Goal: Transaction & Acquisition: Purchase product/service

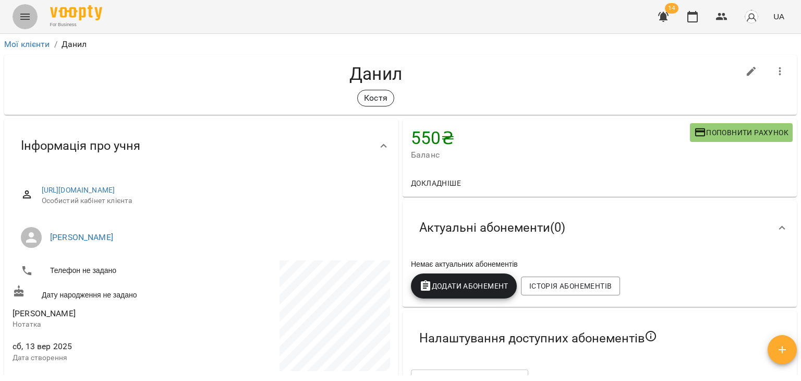
click at [28, 13] on icon "Menu" at bounding box center [25, 16] width 13 height 13
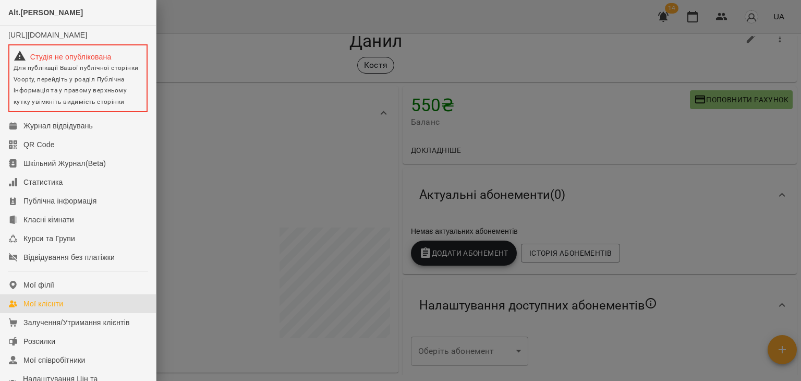
click at [52, 309] on div "Мої клієнти" at bounding box center [43, 303] width 40 height 10
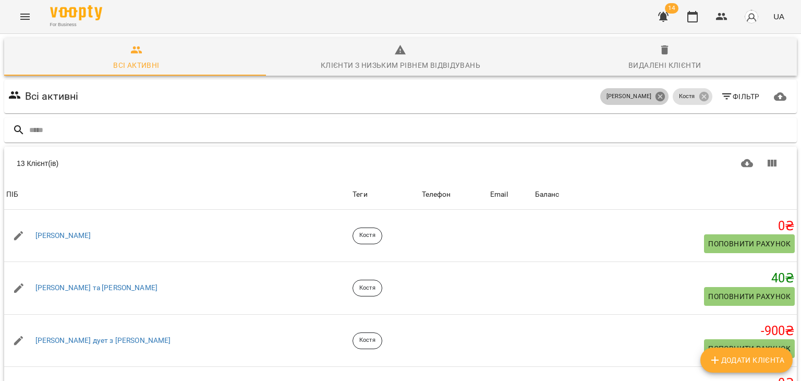
click at [656, 100] on icon at bounding box center [660, 96] width 9 height 9
click at [698, 97] on icon at bounding box center [703, 96] width 11 height 11
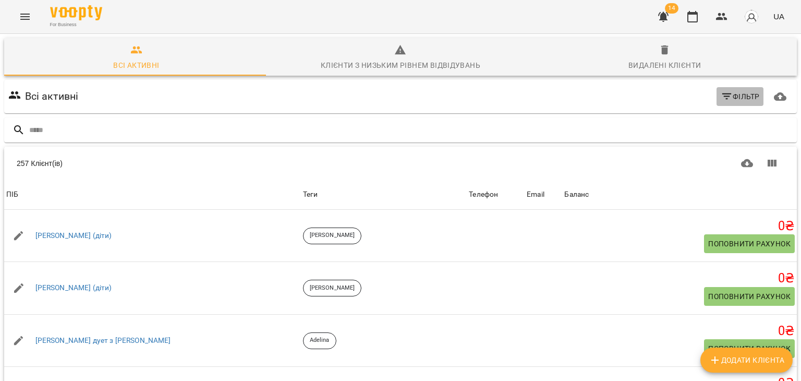
click at [721, 98] on icon "button" at bounding box center [727, 96] width 13 height 13
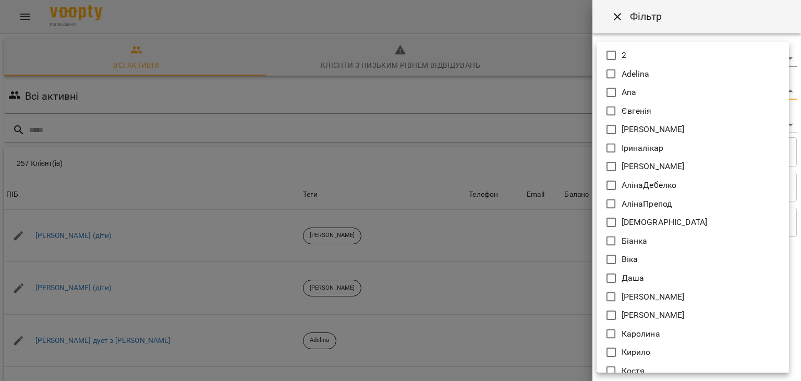
click at [621, 94] on body "For Business 14 UA Всі активні Клієнти з низьким рівнем відвідувань Видалені кл…" at bounding box center [400, 271] width 801 height 543
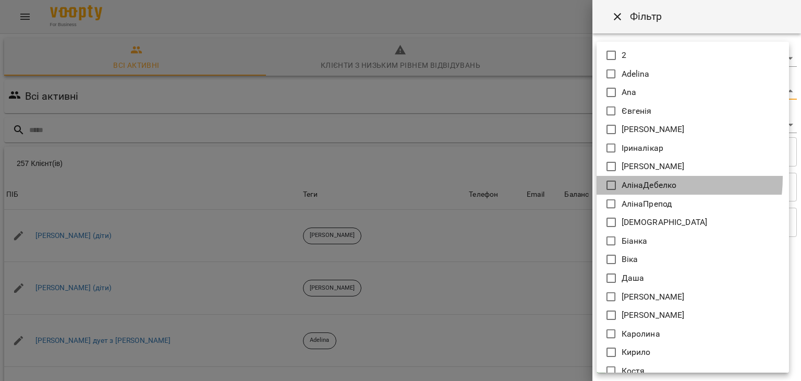
click at [634, 177] on li "АлінаДебелко" at bounding box center [693, 185] width 192 height 19
type input "**********"
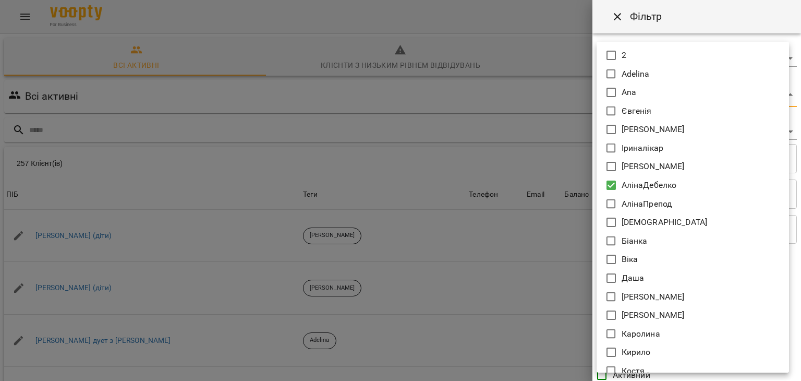
click at [536, 166] on div at bounding box center [400, 190] width 801 height 381
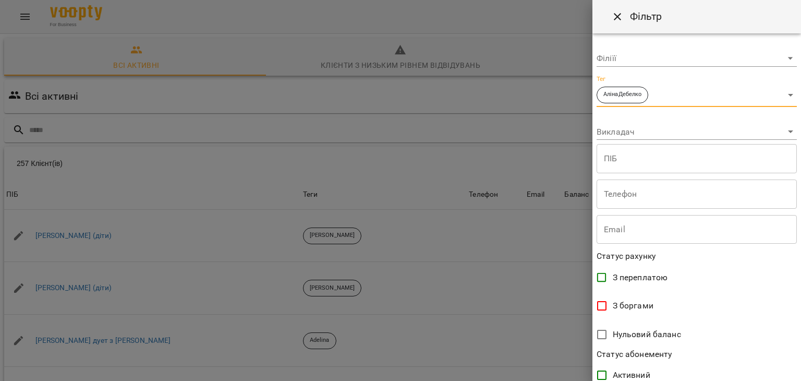
click at [633, 129] on body "For Business 14 UA Всі активні Клієнти з низьким рівнем відвідувань Видалені кл…" at bounding box center [400, 271] width 801 height 543
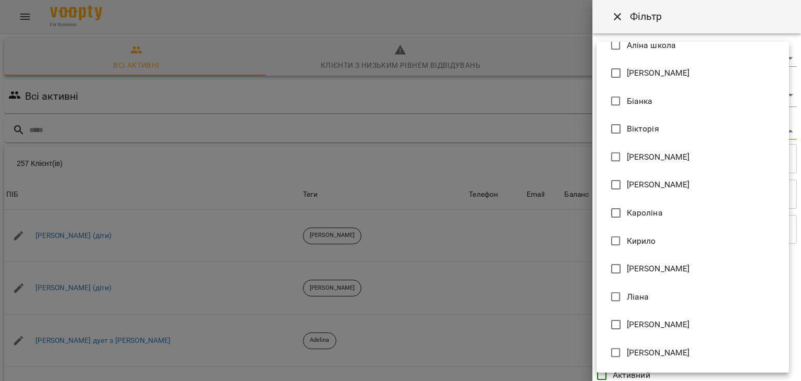
scroll to position [294, 0]
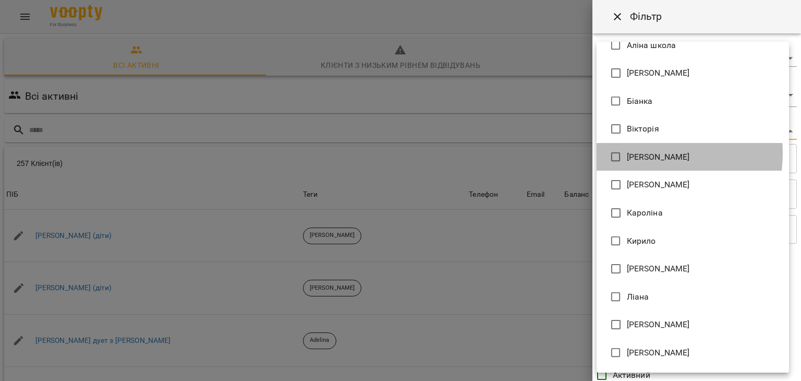
click at [634, 153] on span "[PERSON_NAME]" at bounding box center [658, 157] width 63 height 13
type input "**********"
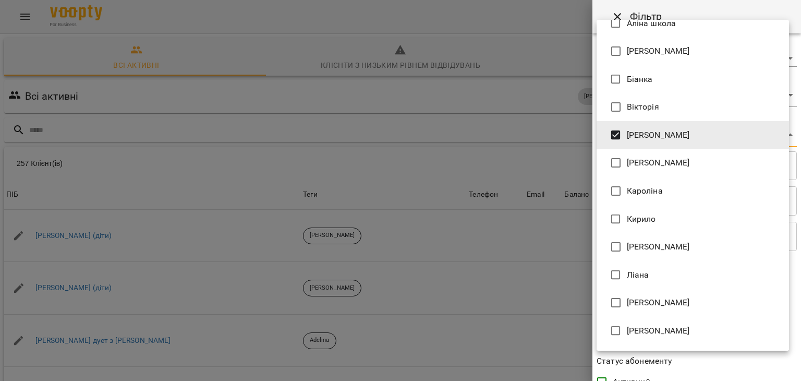
click at [528, 150] on div at bounding box center [400, 190] width 801 height 381
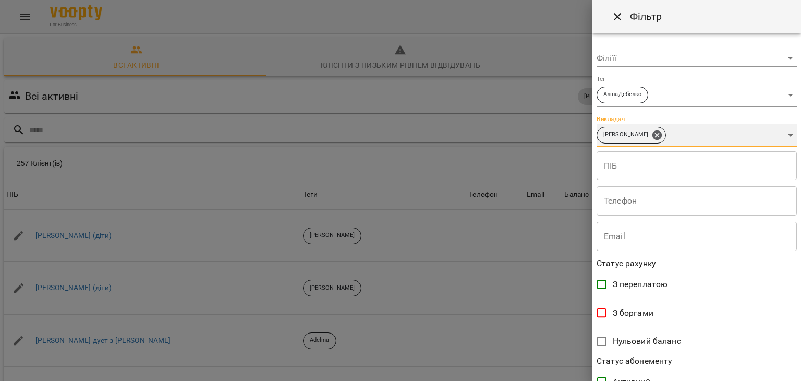
scroll to position [214, 0]
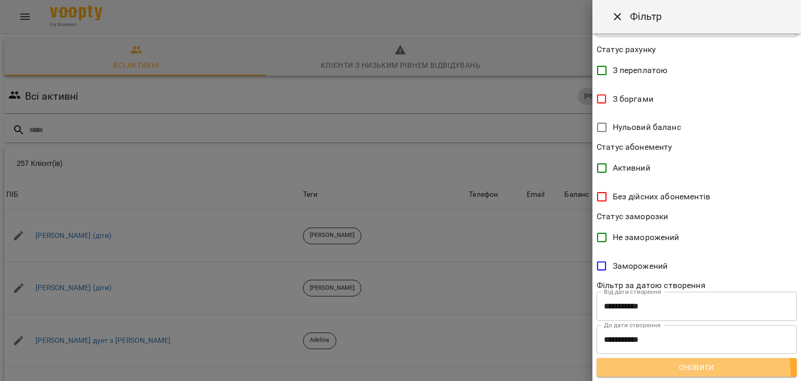
click at [660, 373] on span "Оновити" at bounding box center [697, 367] width 184 height 13
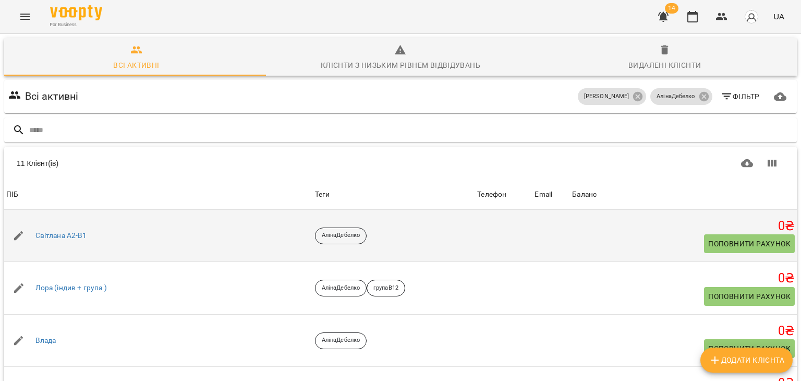
scroll to position [0, 0]
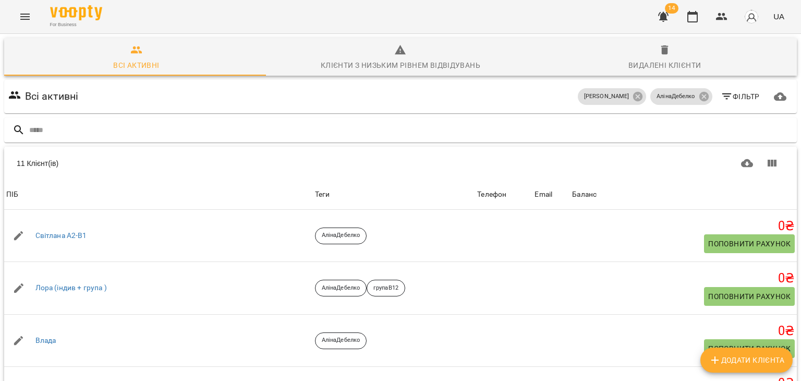
click at [721, 94] on icon "button" at bounding box center [727, 96] width 13 height 13
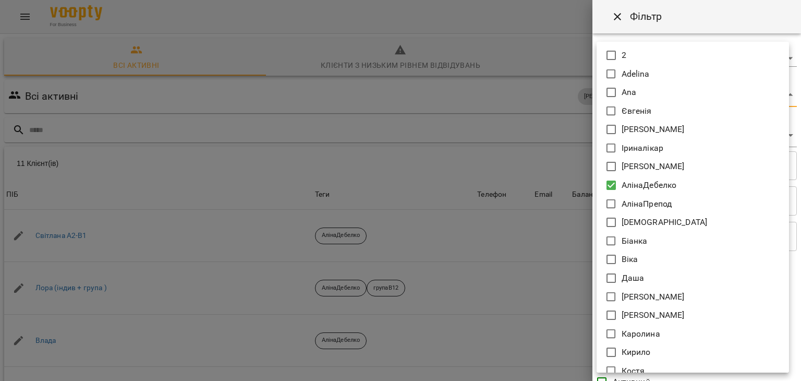
click at [654, 99] on body "For Business 14 UA Всі активні Клієнти з низьким рівнем відвідувань Видалені кл…" at bounding box center [400, 271] width 801 height 543
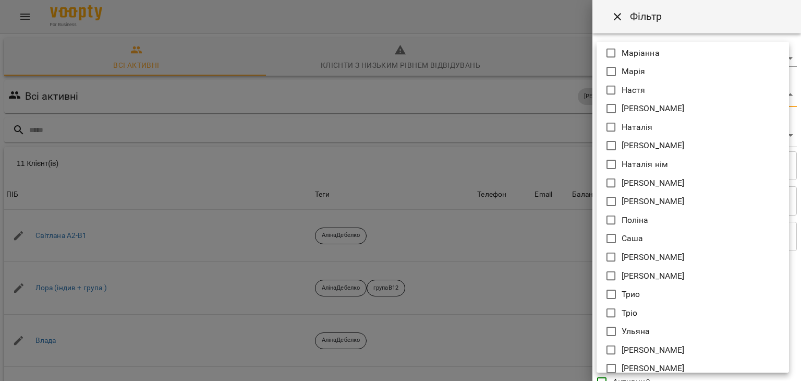
scroll to position [642, 0]
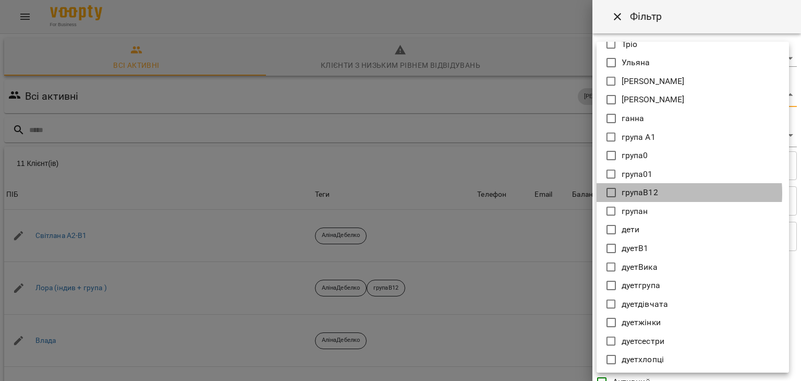
click at [657, 192] on p "групаВ12" at bounding box center [640, 192] width 37 height 13
type input "**********"
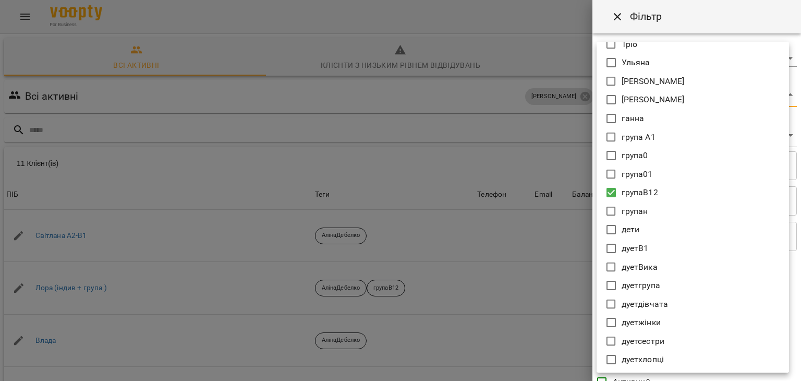
click at [497, 238] on div at bounding box center [400, 190] width 801 height 381
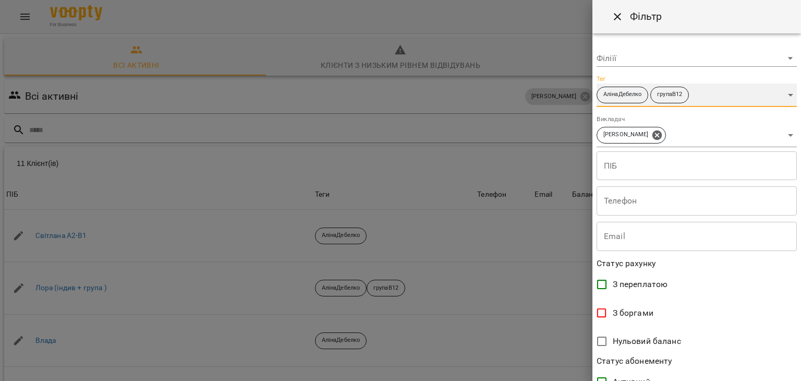
scroll to position [214, 0]
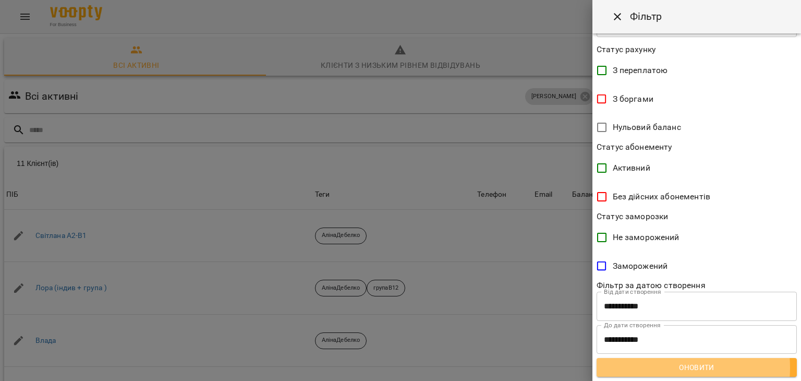
click at [653, 367] on span "Оновити" at bounding box center [697, 367] width 184 height 13
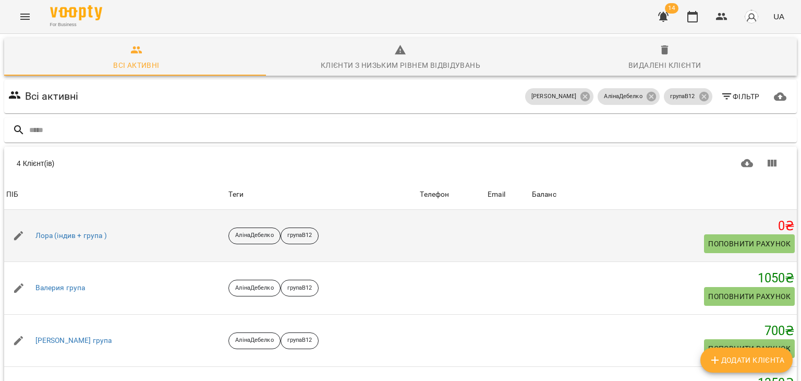
scroll to position [61, 0]
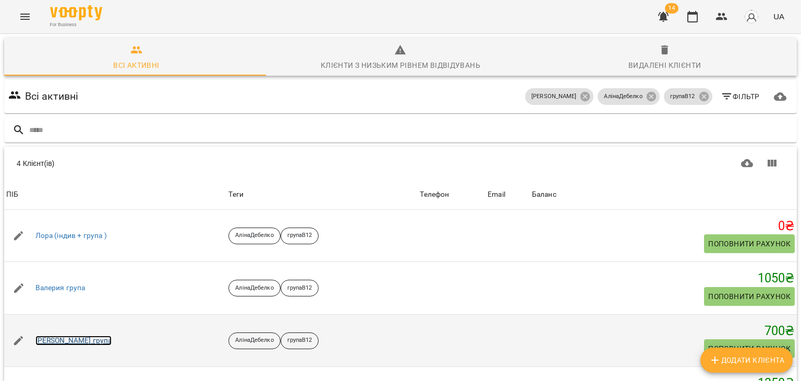
click at [111, 335] on link "[PERSON_NAME] група" at bounding box center [73, 340] width 77 height 10
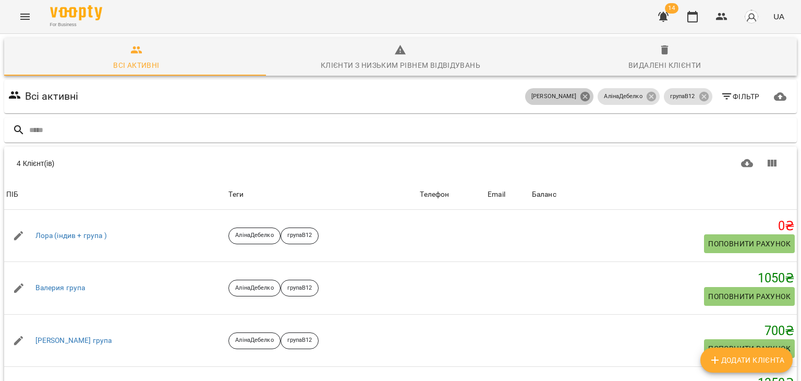
click at [581, 99] on icon at bounding box center [585, 96] width 9 height 9
click at [646, 95] on icon at bounding box center [651, 96] width 11 height 11
click at [699, 93] on icon at bounding box center [703, 96] width 9 height 9
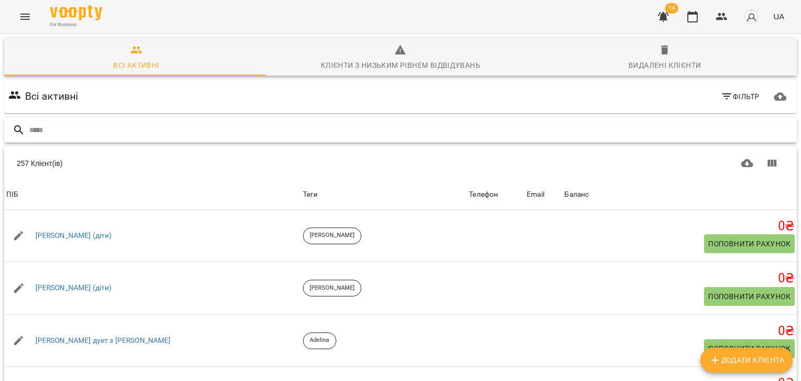
click at [518, 129] on input "text" at bounding box center [411, 130] width 764 height 17
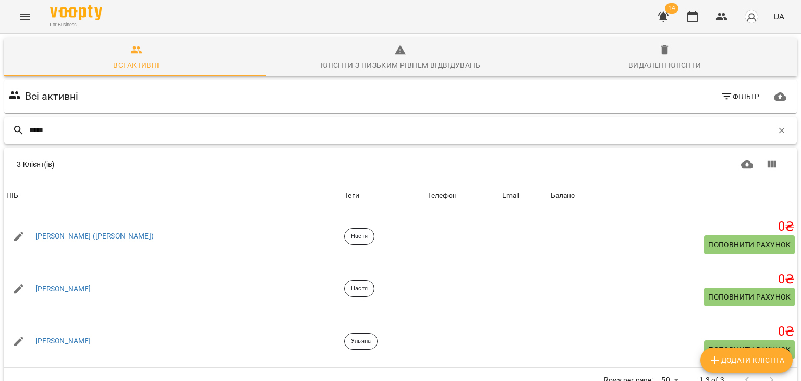
scroll to position [46, 0]
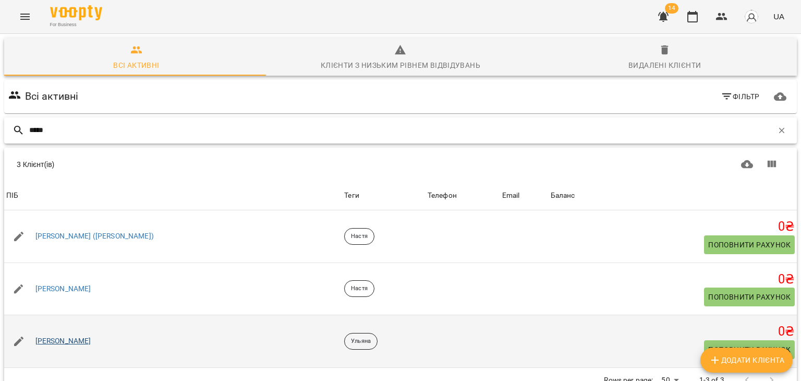
type input "*****"
click at [43, 336] on link "[PERSON_NAME]" at bounding box center [63, 341] width 56 height 10
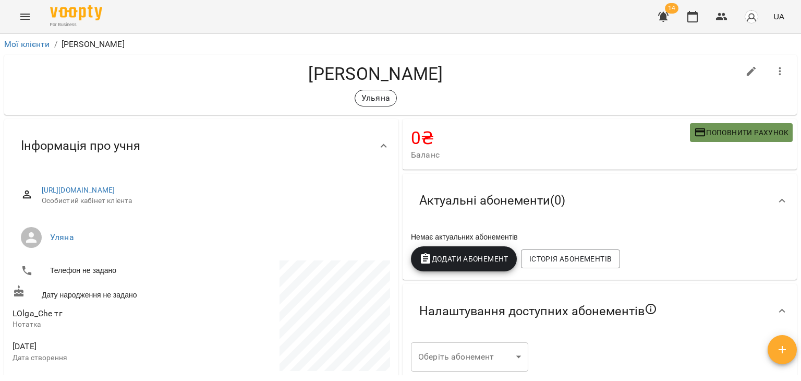
click at [727, 138] on span "Поповнити рахунок" at bounding box center [741, 132] width 94 height 13
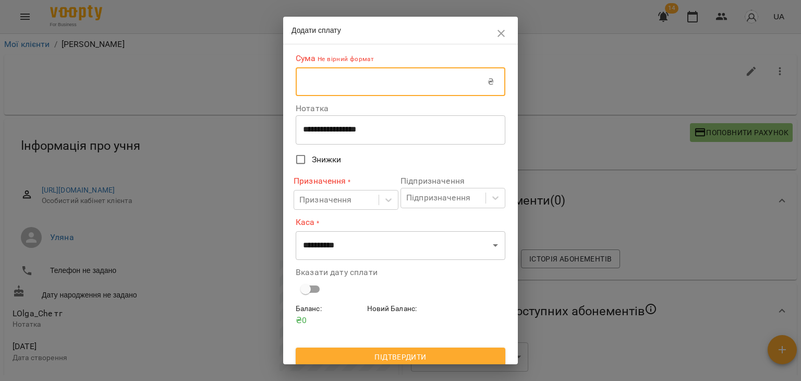
click at [443, 76] on input "text" at bounding box center [392, 81] width 192 height 29
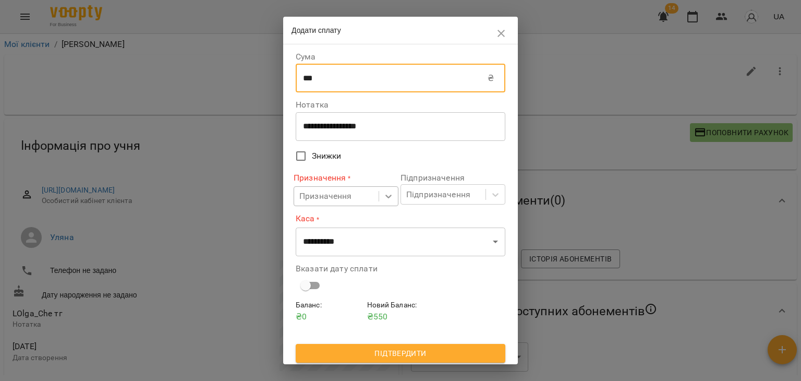
type input "***"
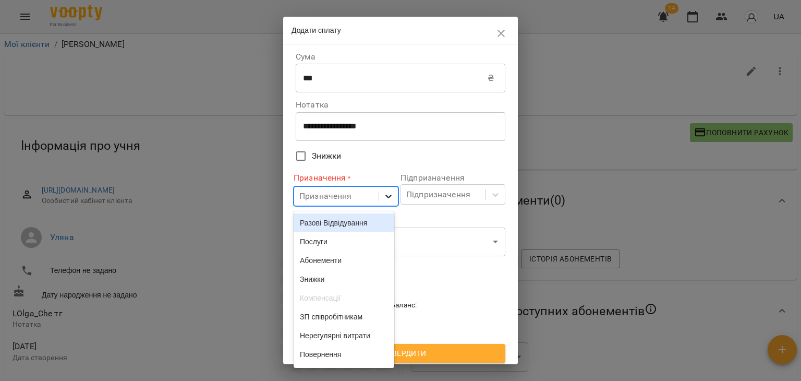
click at [383, 201] on icon at bounding box center [388, 196] width 10 height 10
click at [346, 223] on div "Разові Відвідування" at bounding box center [344, 222] width 101 height 19
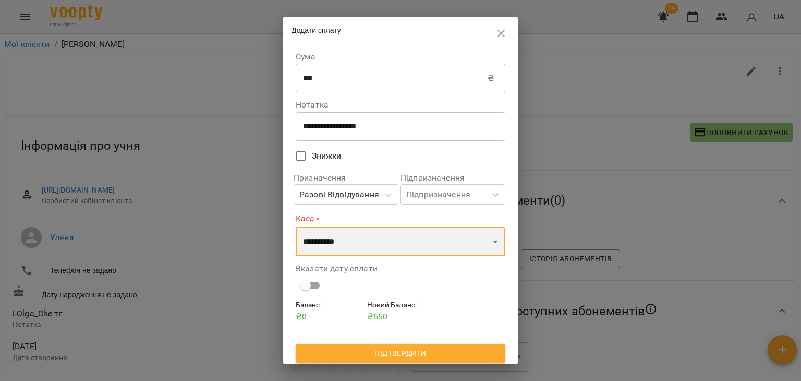
click at [344, 240] on select "**********" at bounding box center [401, 241] width 210 height 29
select select "******"
click at [296, 227] on select "**********" at bounding box center [401, 241] width 210 height 29
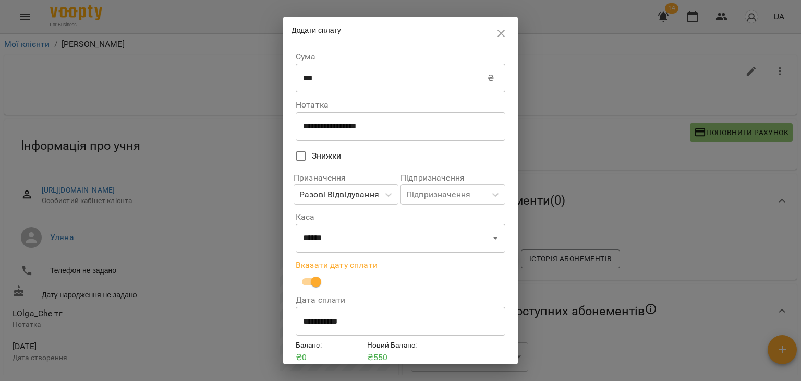
scroll to position [44, 0]
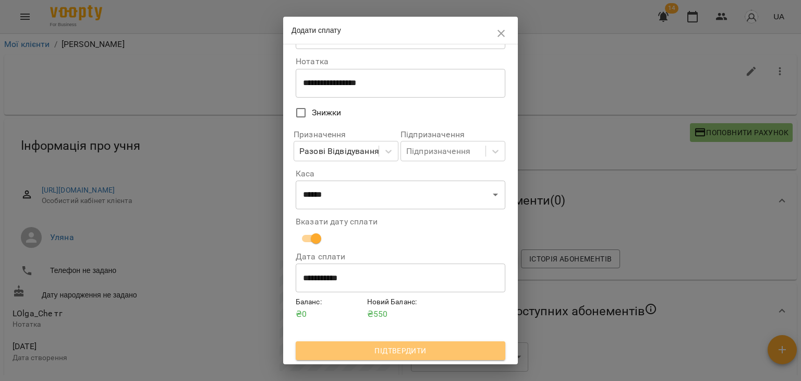
click at [403, 344] on span "Підтвердити" at bounding box center [400, 350] width 193 height 13
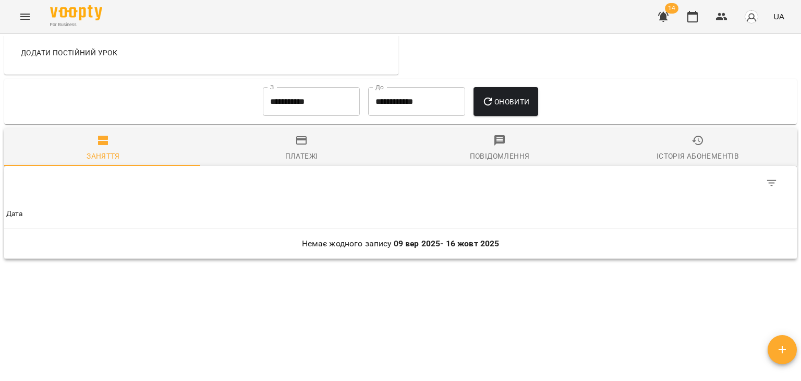
scroll to position [464, 0]
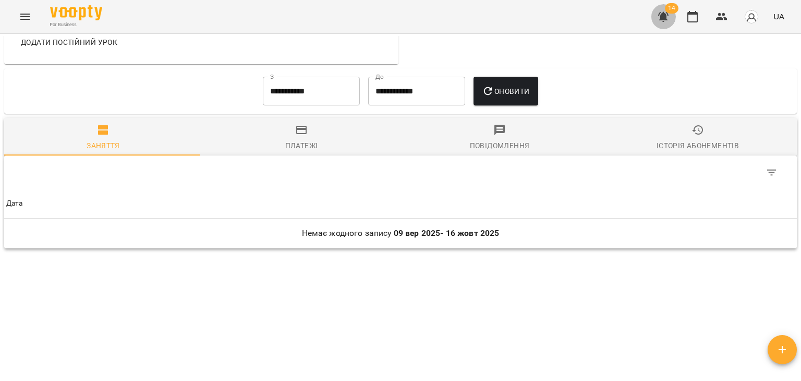
click at [656, 10] on button "button" at bounding box center [663, 16] width 25 height 25
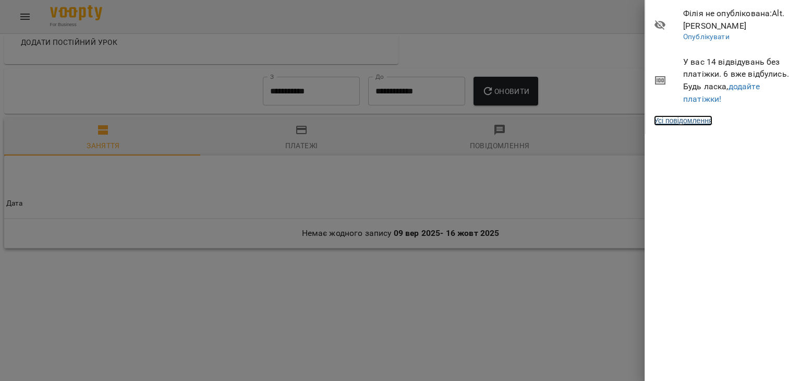
click at [672, 123] on link "Усі повідомлення" at bounding box center [683, 120] width 58 height 10
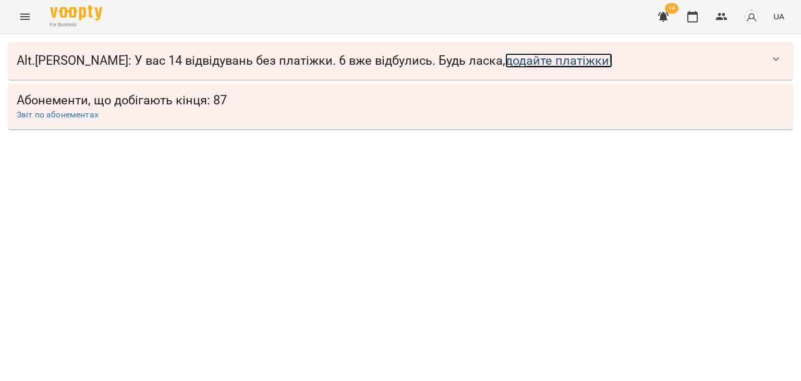
click at [505, 56] on link "додайте платіжки!" at bounding box center [558, 60] width 107 height 15
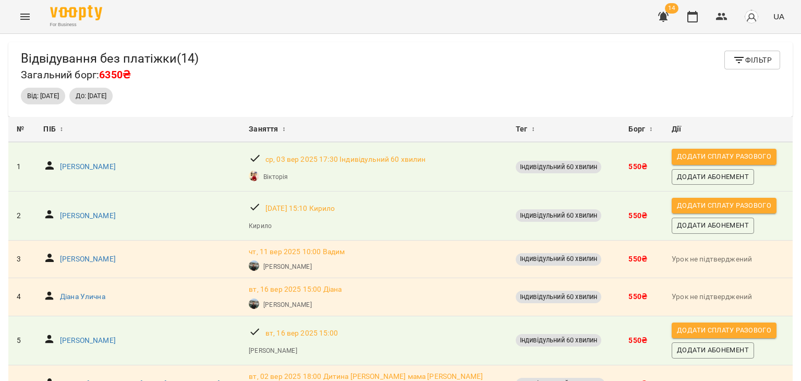
scroll to position [395, 0]
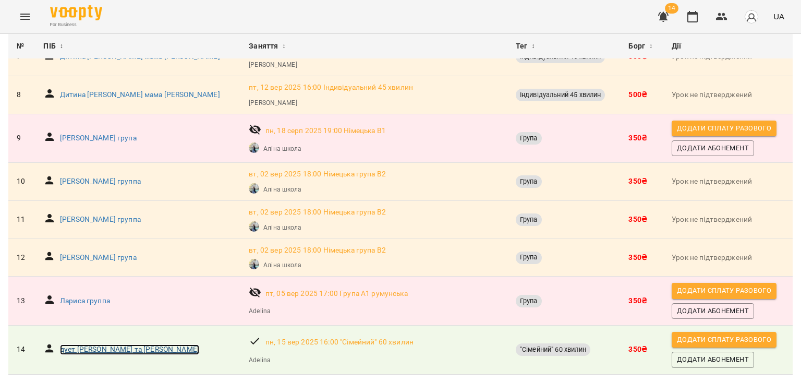
click at [113, 344] on p "дует [PERSON_NAME] та [PERSON_NAME]" at bounding box center [129, 349] width 139 height 10
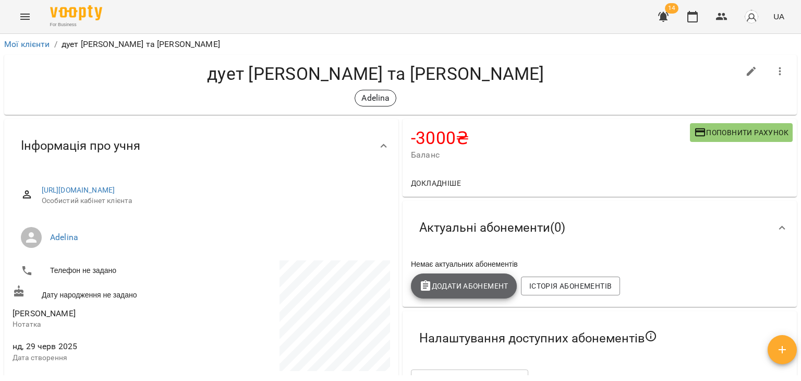
click at [482, 290] on span "Додати Абонемент" at bounding box center [463, 286] width 89 height 13
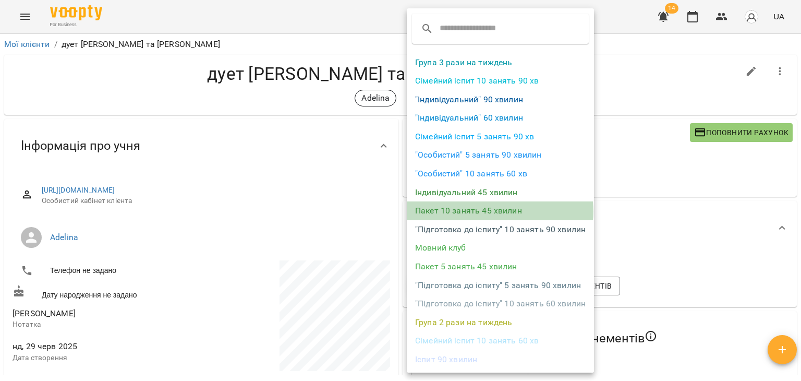
click at [490, 211] on li "Пакет 10 занять 45 хвилин" at bounding box center [500, 210] width 187 height 19
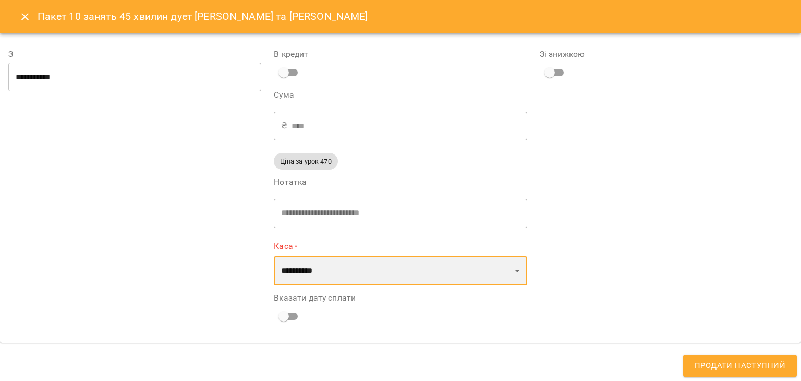
click at [316, 267] on select "**********" at bounding box center [400, 270] width 253 height 29
select select "**********"
click at [274, 256] on select "**********" at bounding box center [400, 270] width 253 height 29
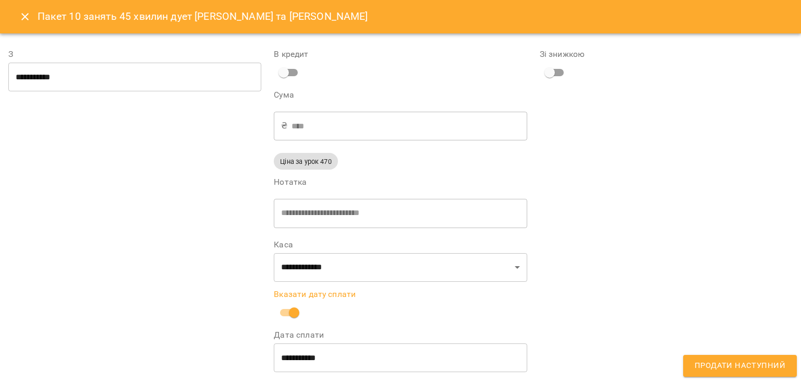
scroll to position [8, 0]
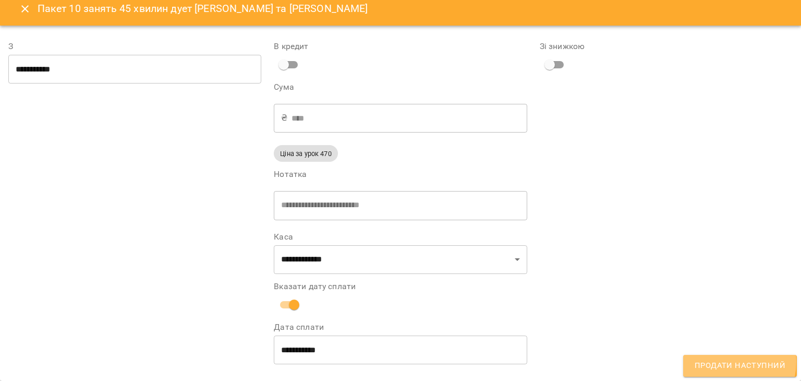
click at [730, 361] on span "Продати наступний" at bounding box center [740, 366] width 91 height 14
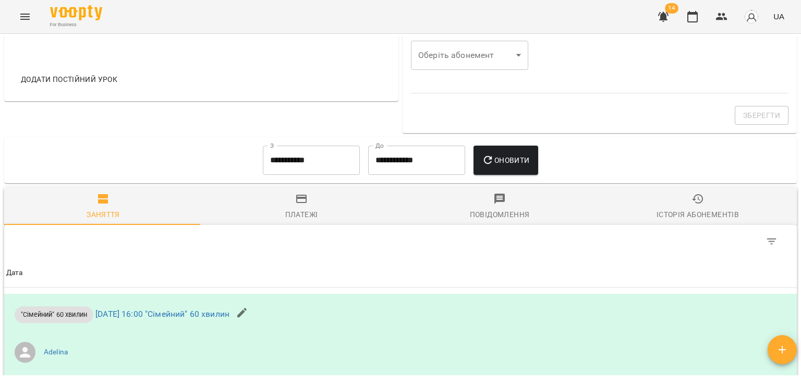
scroll to position [428, 0]
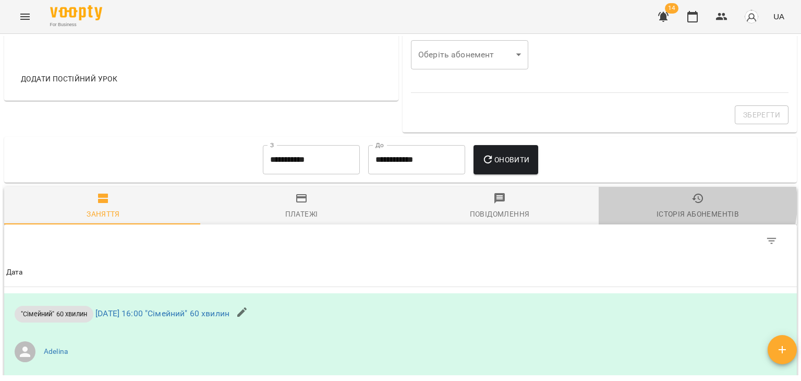
click at [678, 204] on span "Історія абонементів" at bounding box center [698, 206] width 186 height 28
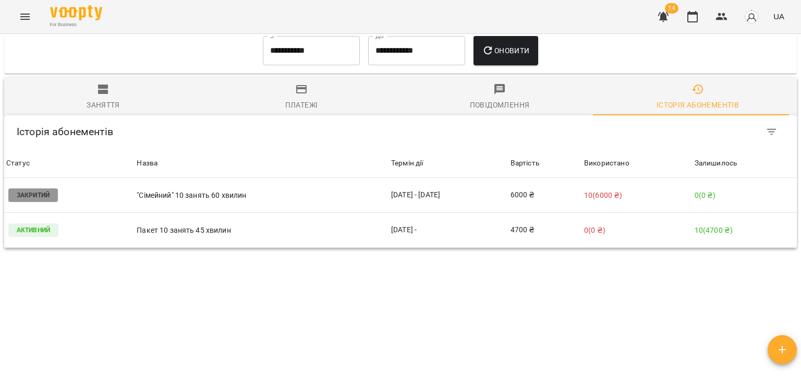
scroll to position [537, 0]
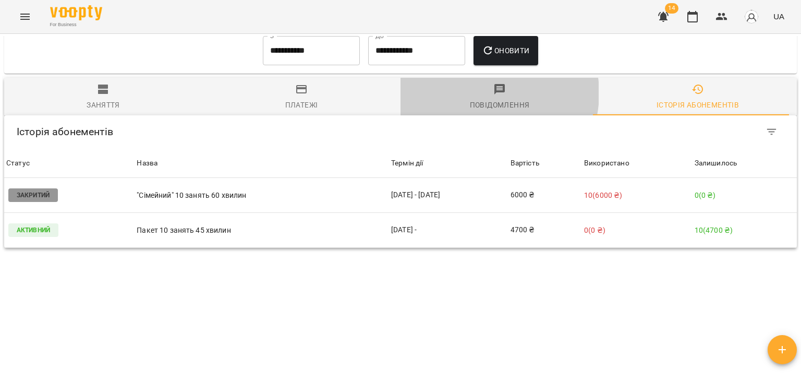
click at [481, 93] on span "Повідомлення" at bounding box center [500, 97] width 186 height 28
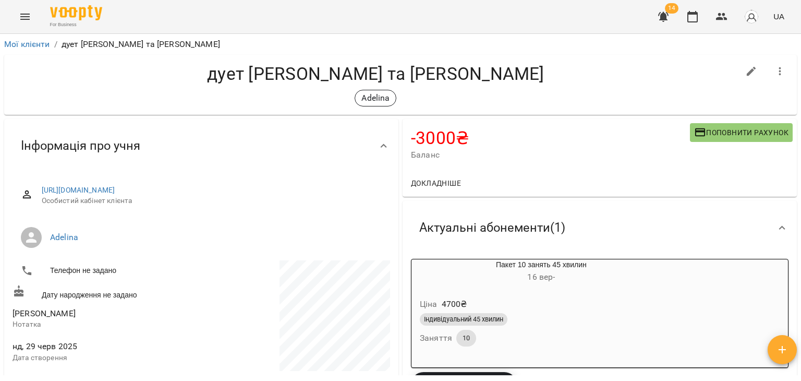
scroll to position [0, 0]
